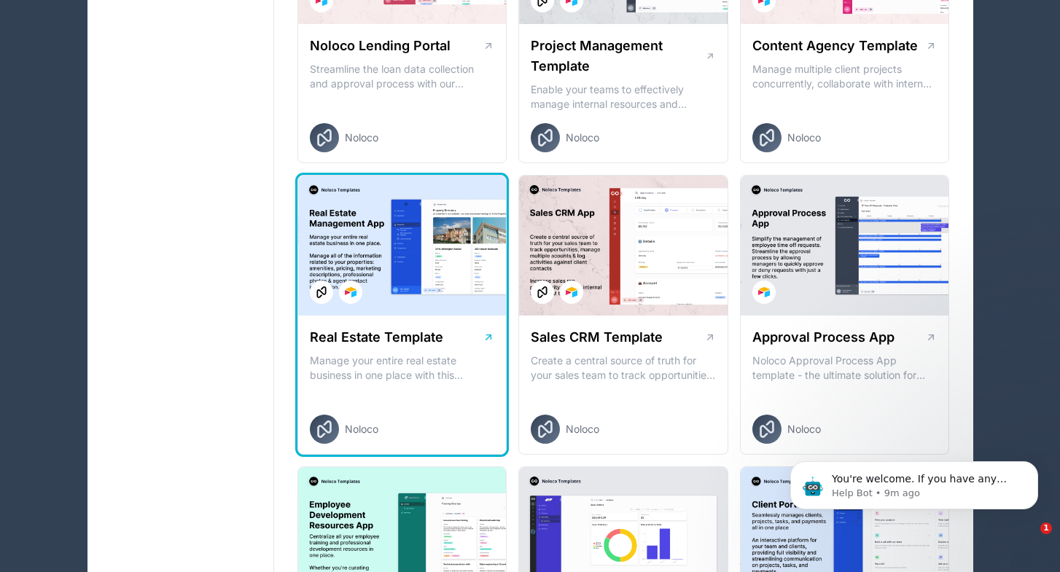
scroll to position [698, 0]
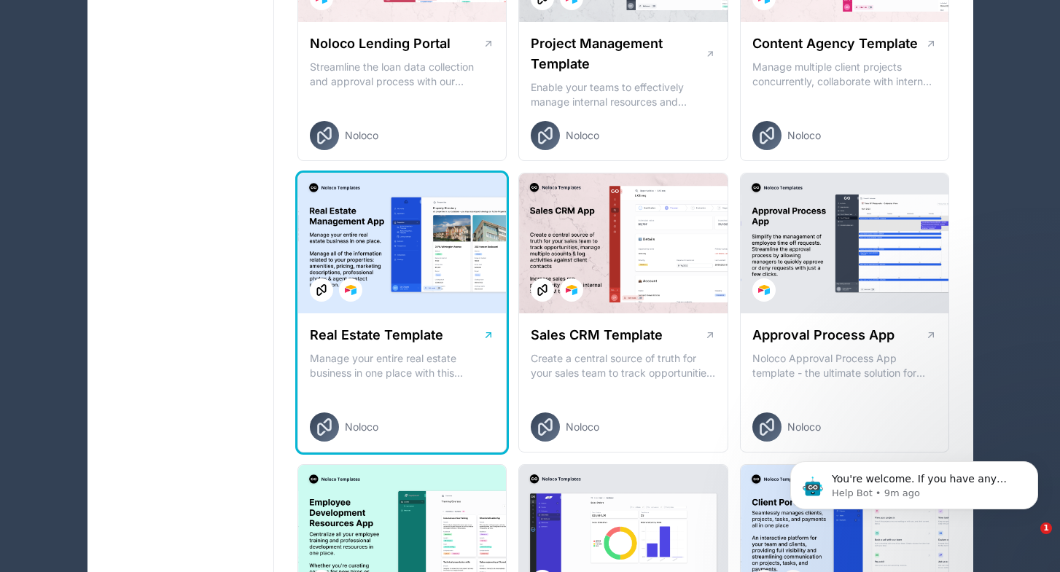
click at [424, 301] on div at bounding box center [402, 244] width 209 height 140
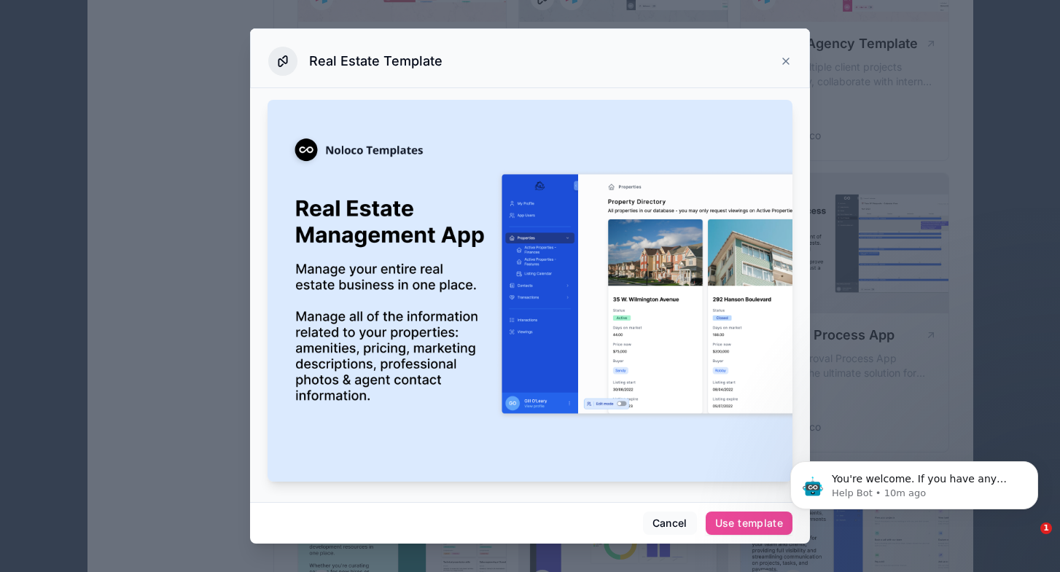
click at [782, 60] on icon at bounding box center [786, 61] width 12 height 12
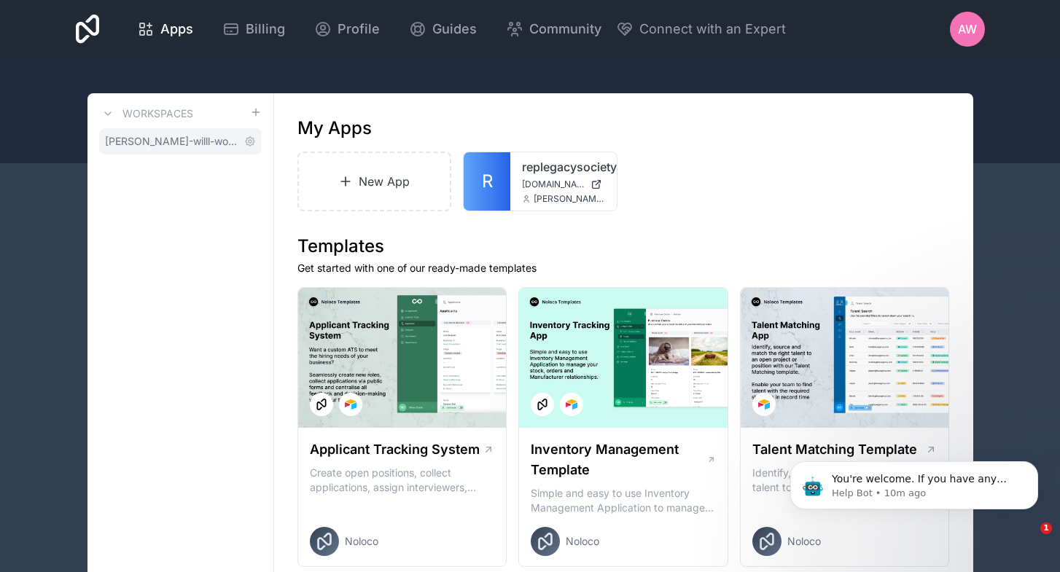
click at [128, 144] on span "[PERSON_NAME]-willl-workspace" at bounding box center [171, 141] width 133 height 15
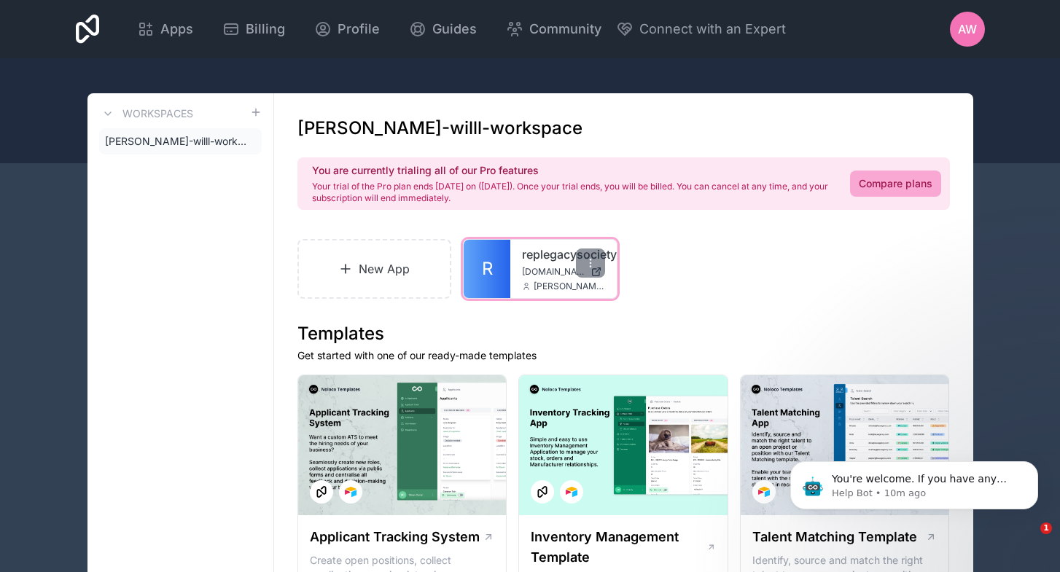
click at [513, 269] on div "replegacysociety [DOMAIN_NAME] [PERSON_NAME][EMAIL_ADDRESS][DOMAIN_NAME]" at bounding box center [563, 269] width 106 height 58
click at [590, 262] on icon at bounding box center [591, 263] width 12 height 12
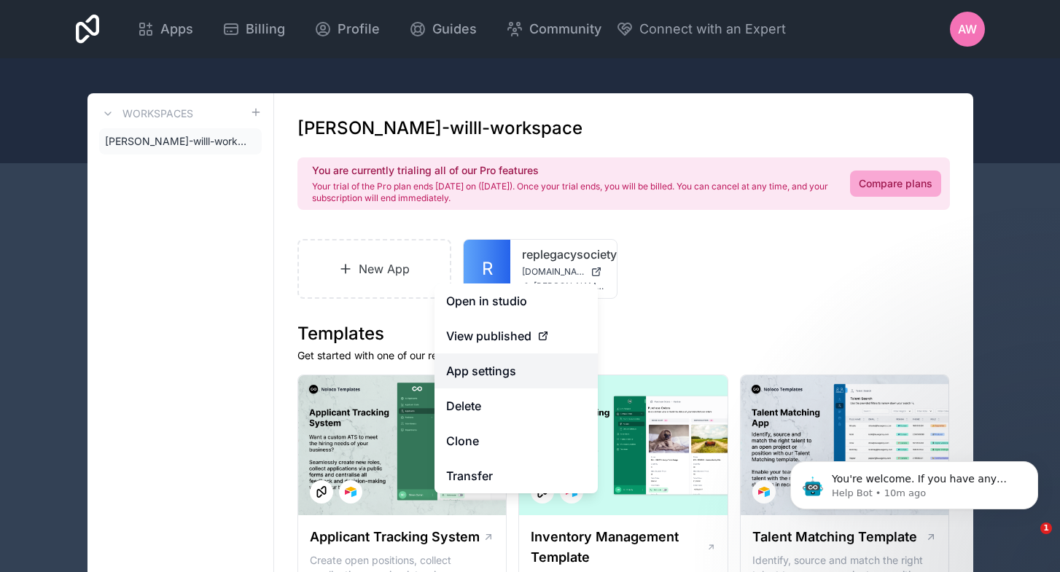
click at [480, 373] on link "App settings" at bounding box center [516, 371] width 163 height 35
